Goal: Transaction & Acquisition: Purchase product/service

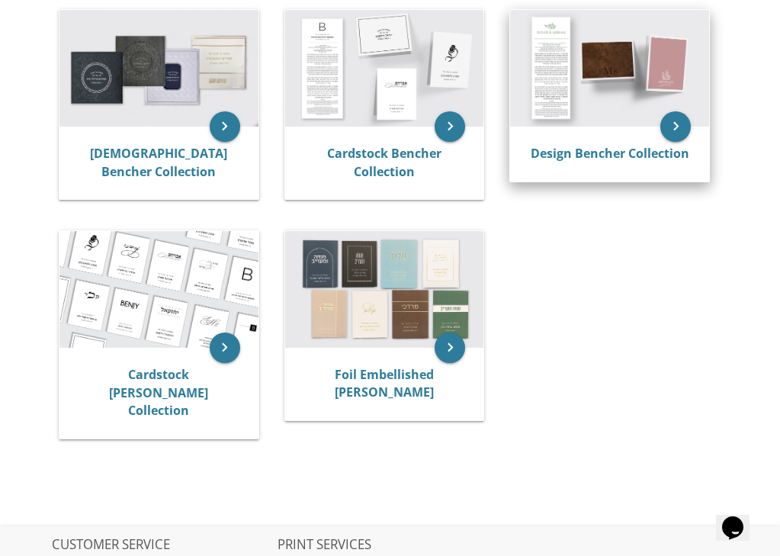
scroll to position [332, 0]
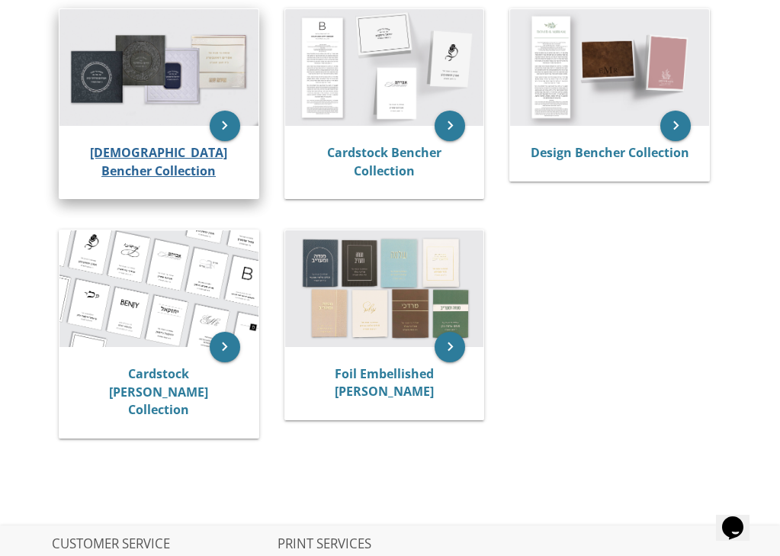
click at [131, 153] on link "[DEMOGRAPHIC_DATA] Bencher Collection" at bounding box center [158, 161] width 137 height 35
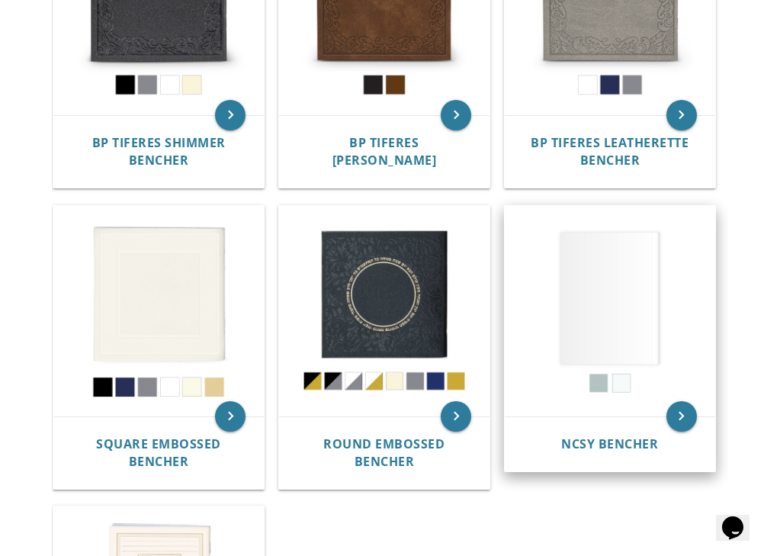
scroll to position [503, 0]
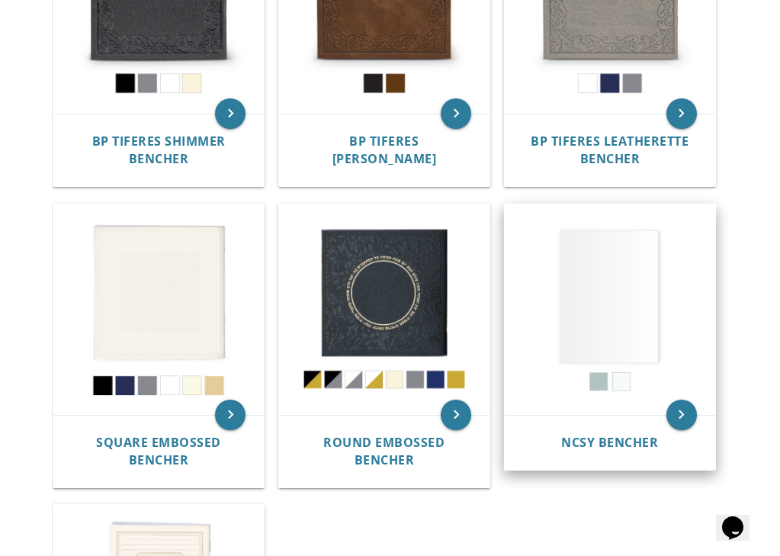
click at [623, 315] on img at bounding box center [610, 309] width 211 height 211
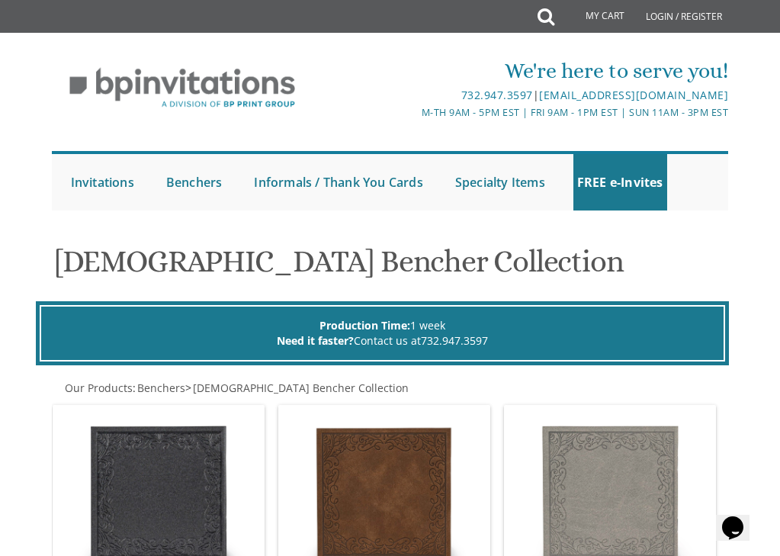
scroll to position [0, 0]
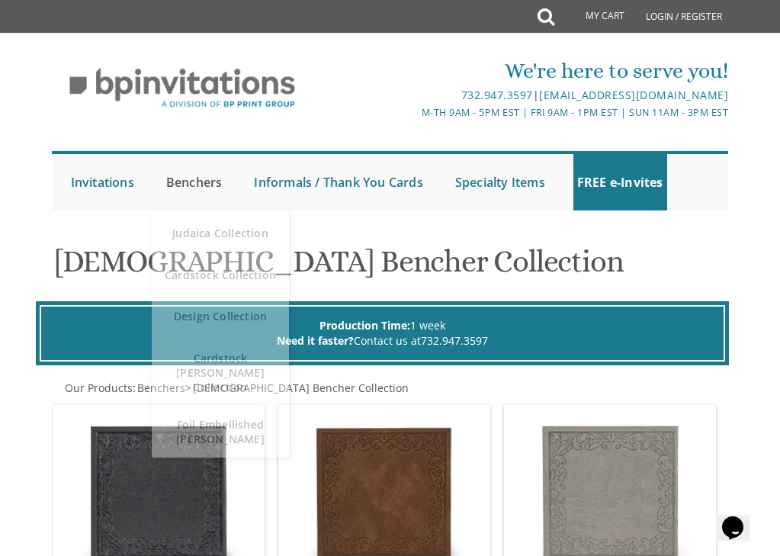
click at [198, 182] on link "Benchers" at bounding box center [194, 182] width 64 height 56
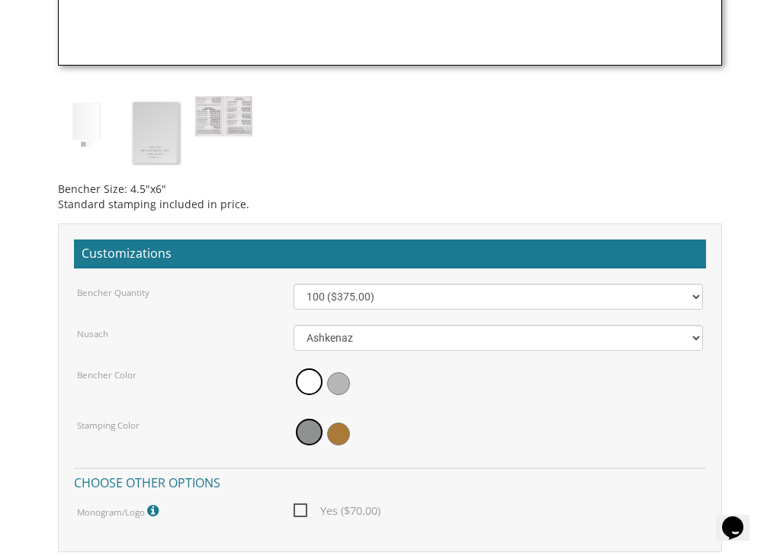
scroll to position [1166, 0]
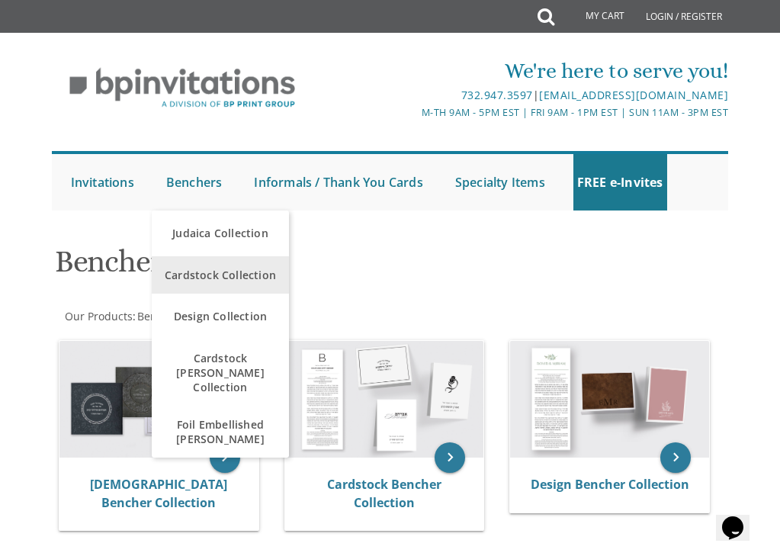
click at [214, 275] on span "Cardstock Collection" at bounding box center [221, 275] width 130 height 30
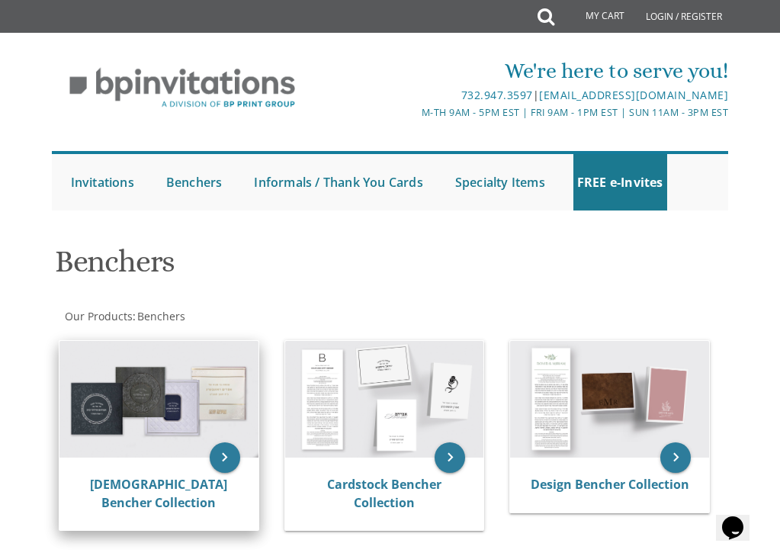
click at [147, 414] on img at bounding box center [158, 399] width 199 height 116
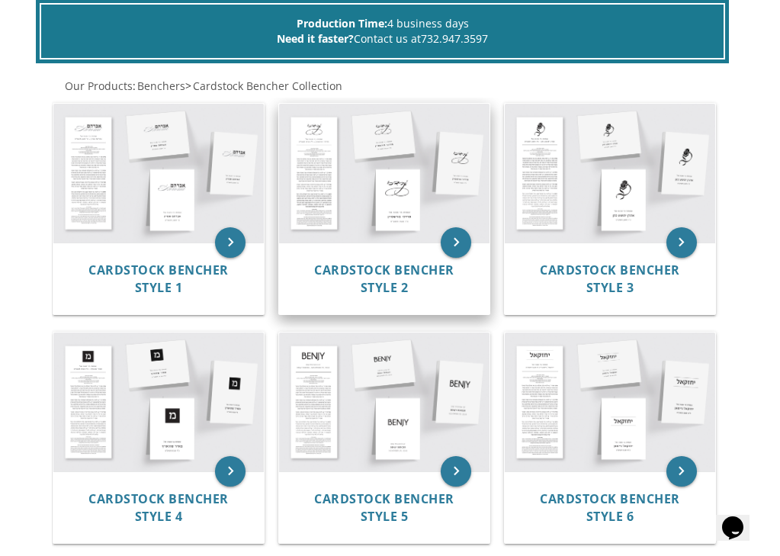
scroll to position [304, 0]
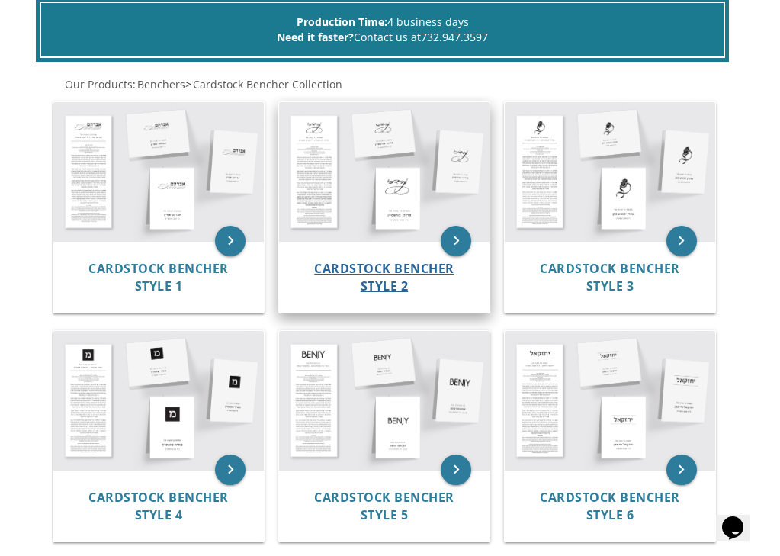
click at [398, 263] on span "Cardstock Bencher Style 2" at bounding box center [384, 277] width 140 height 34
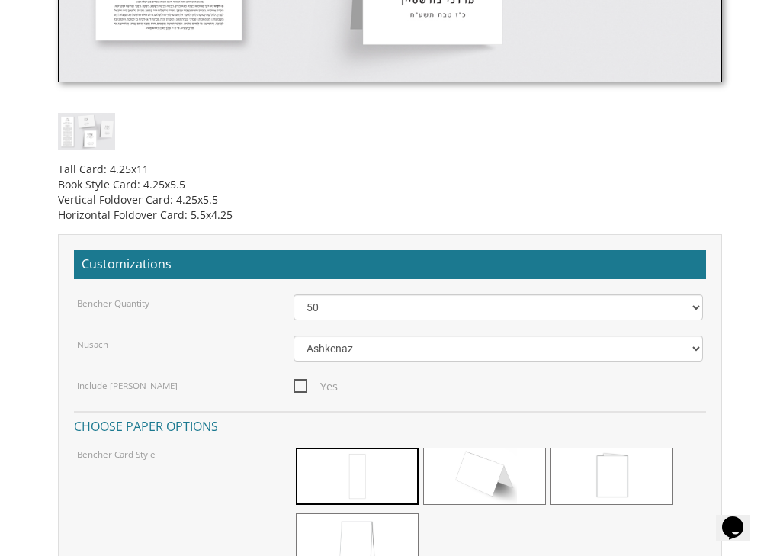
scroll to position [878, 0]
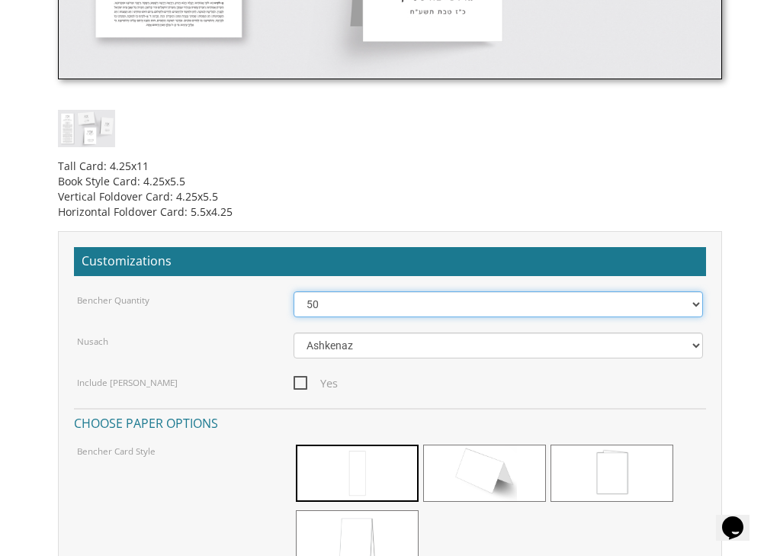
select select "200"
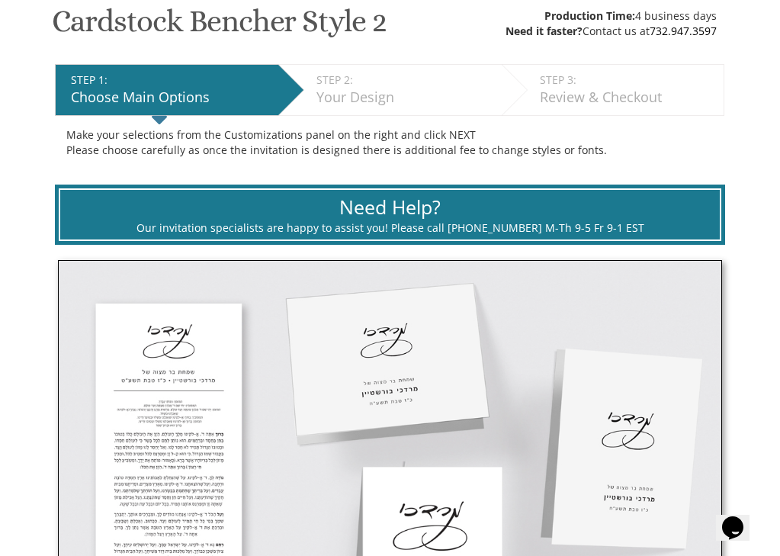
scroll to position [253, 0]
